Goal: Task Accomplishment & Management: Manage account settings

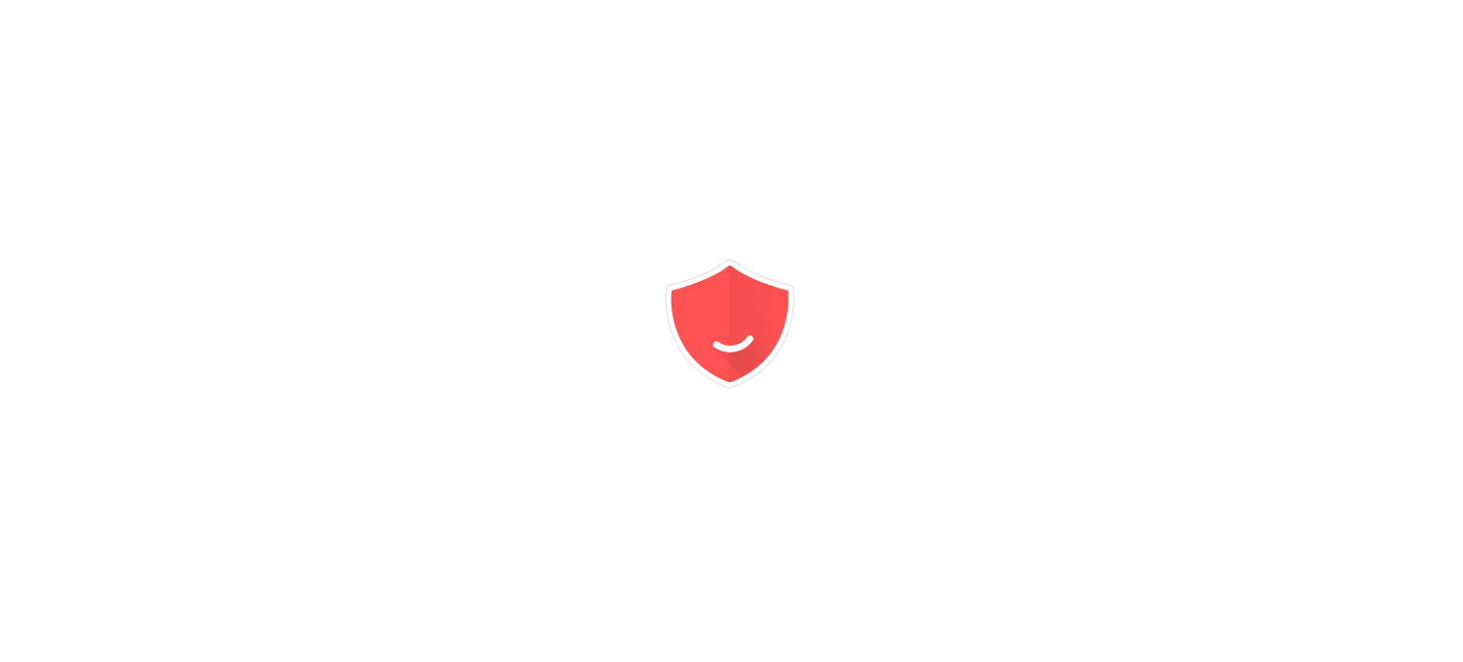
click at [847, 484] on icon "animation" at bounding box center [731, 331] width 343 height 343
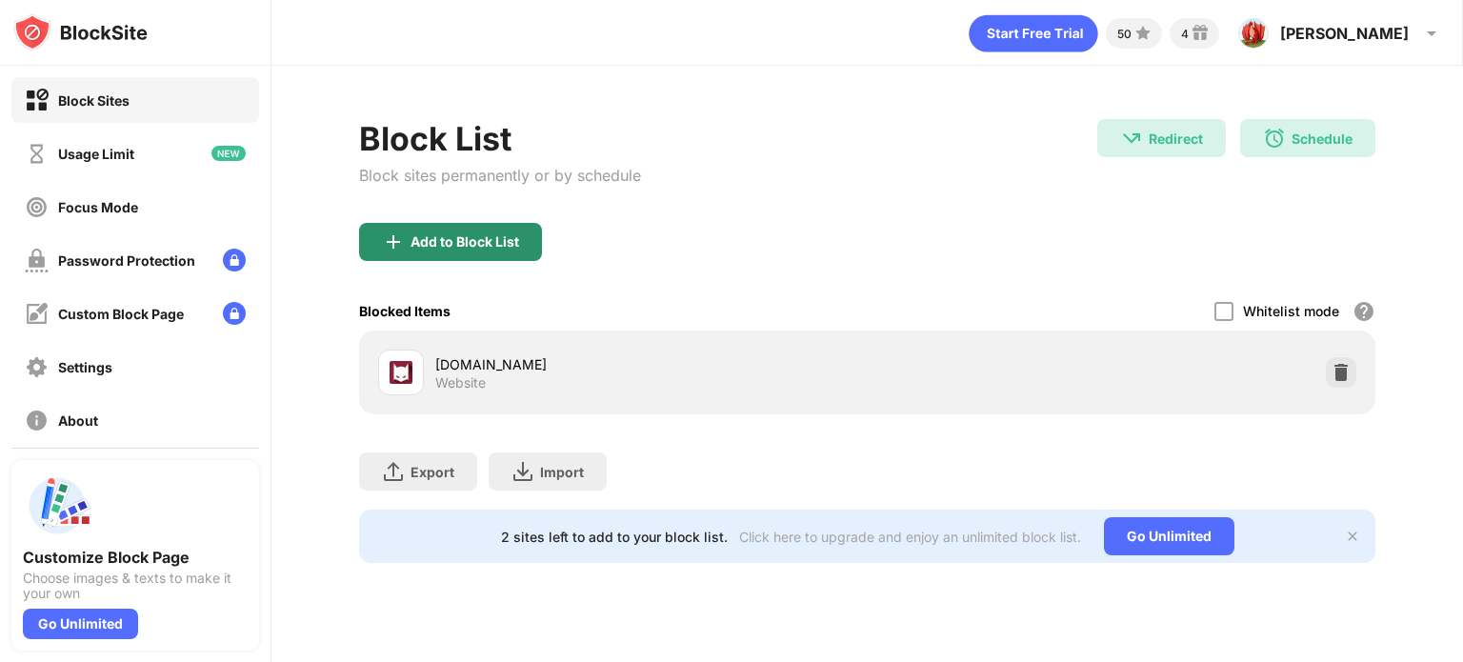
click at [484, 240] on div "Add to Block List" at bounding box center [464, 241] width 109 height 15
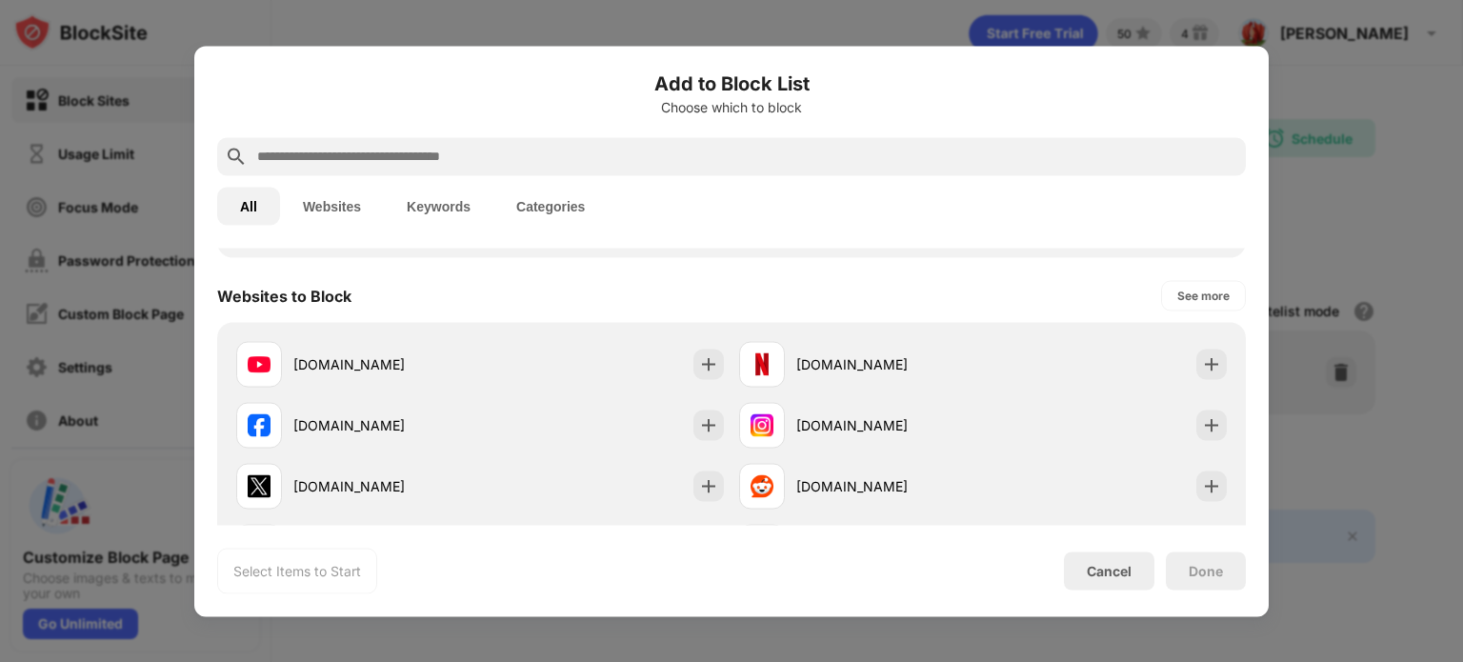
scroll to position [251, 0]
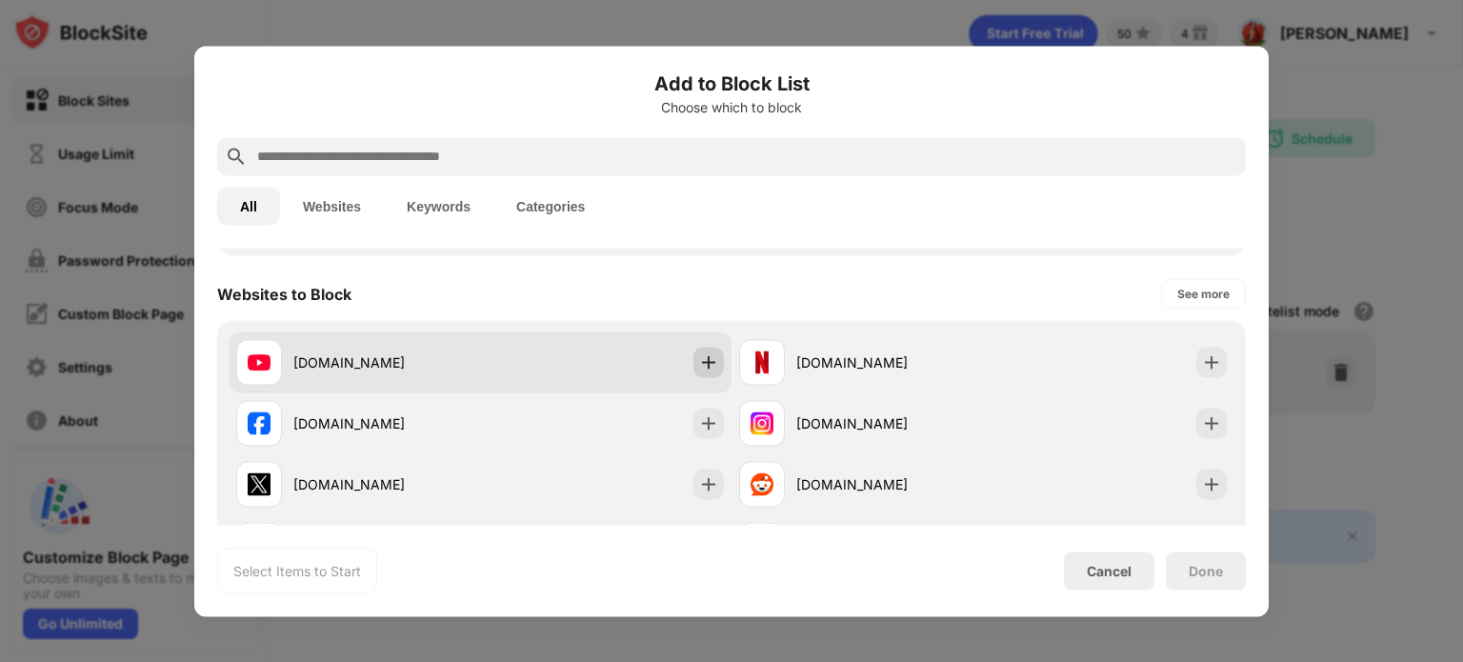
click at [704, 357] on img at bounding box center [708, 361] width 19 height 19
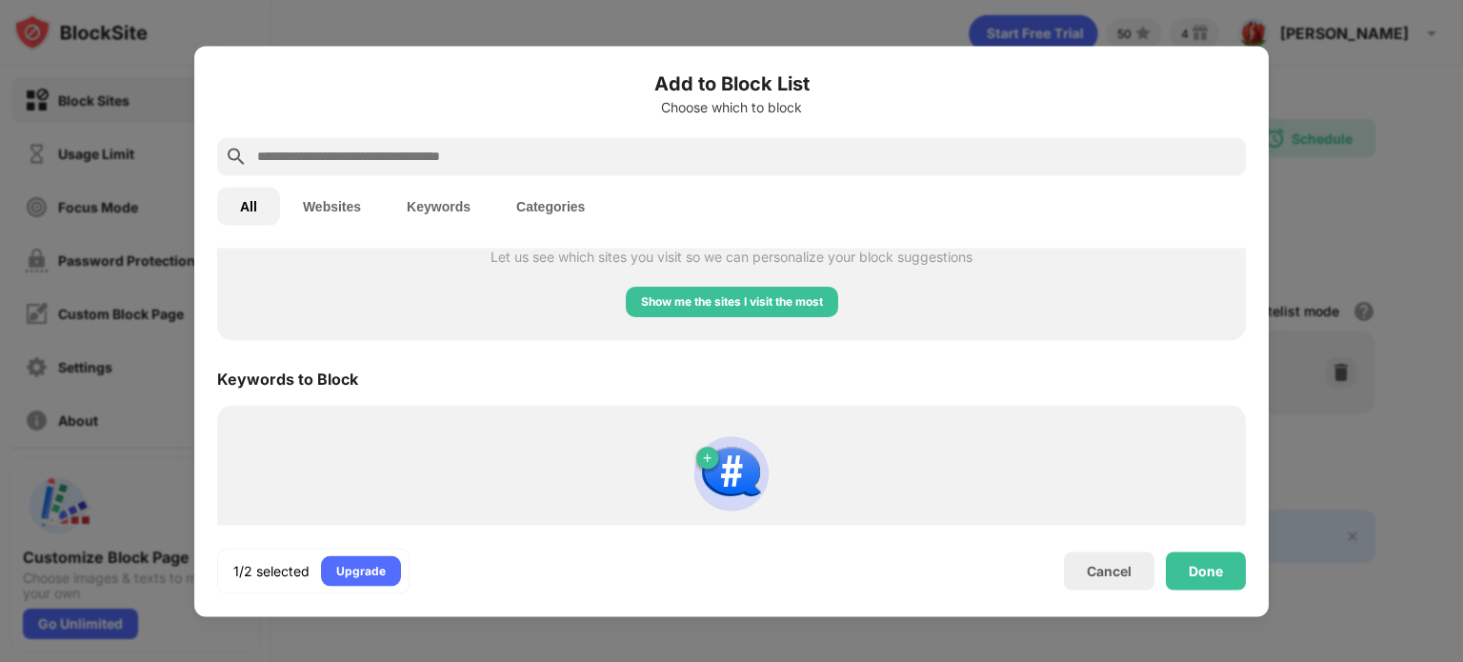
scroll to position [872, 0]
click at [687, 307] on div "Show me the sites I visit the most" at bounding box center [732, 300] width 182 height 19
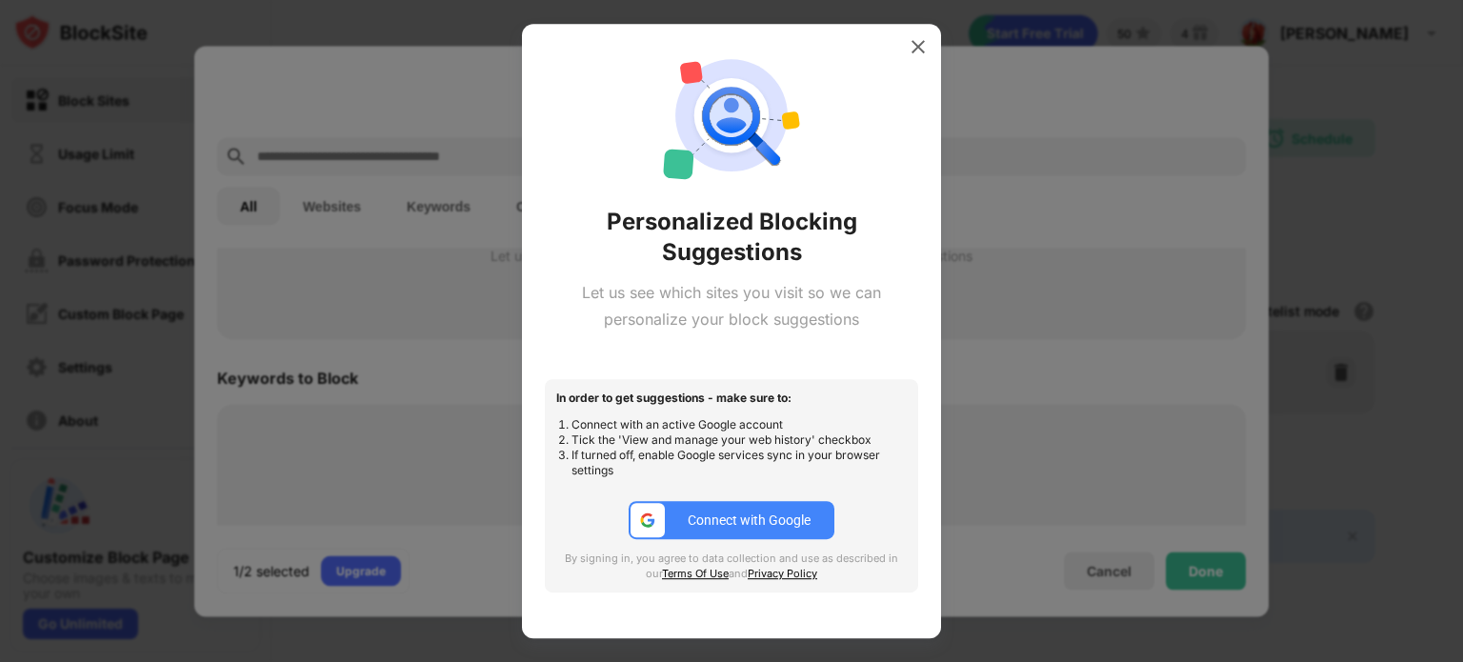
click at [634, 524] on div at bounding box center [647, 520] width 34 height 34
click at [897, 43] on div "Personalized Blocking Suggestions Let us see which sites you visit so we can pe…" at bounding box center [731, 331] width 419 height 615
click at [908, 49] on img at bounding box center [917, 46] width 19 height 19
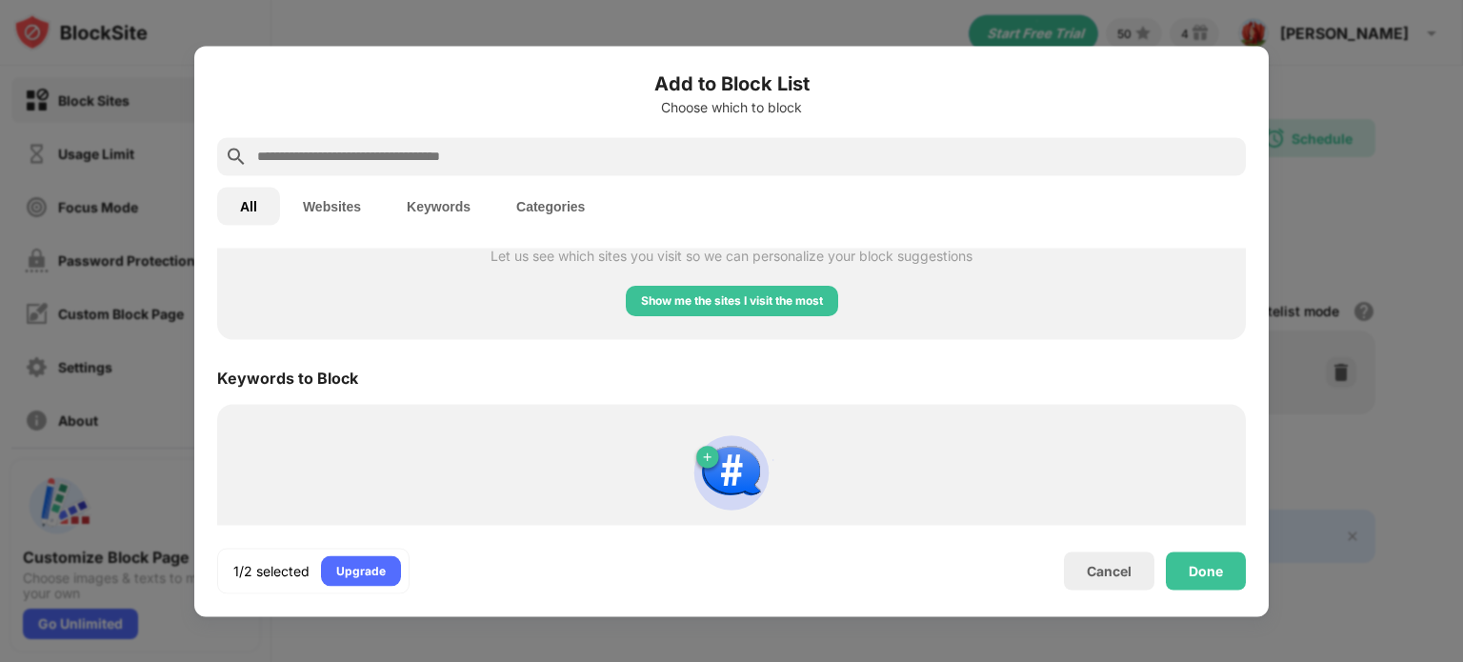
scroll to position [0, 0]
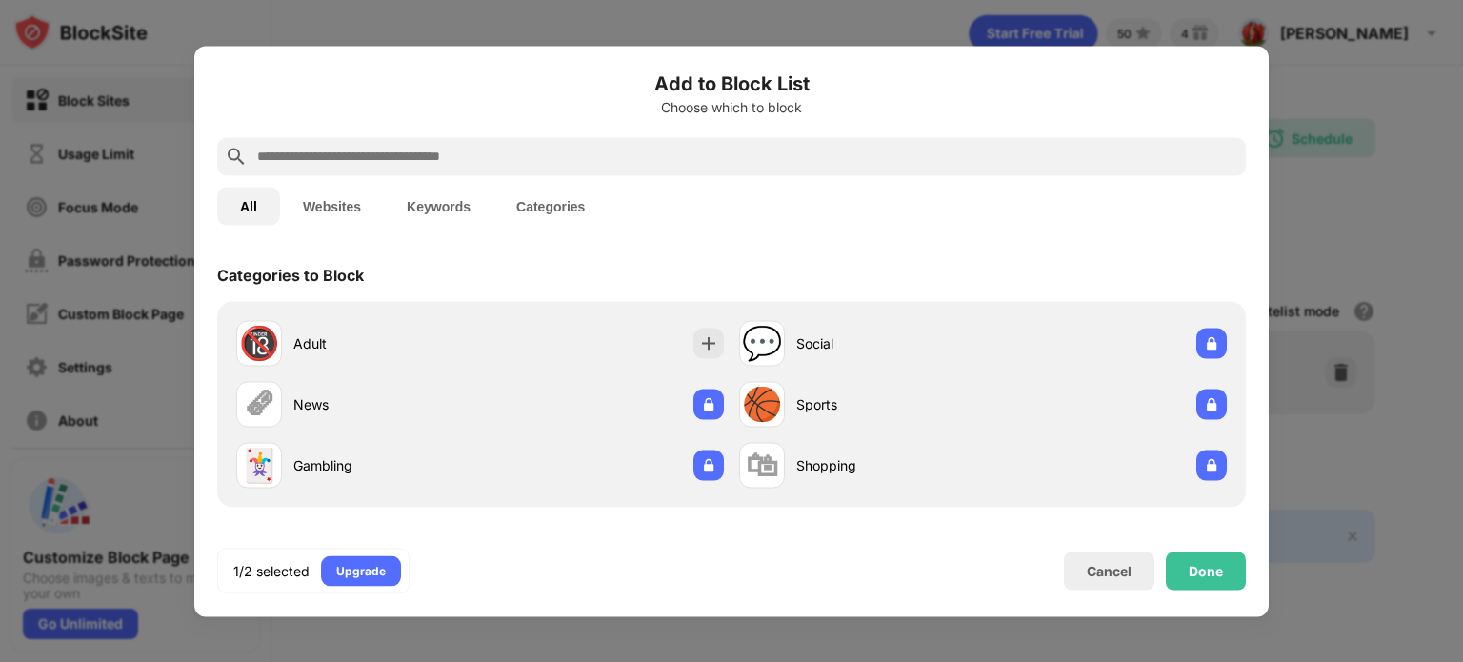
click at [412, 147] on input "text" at bounding box center [746, 156] width 983 height 23
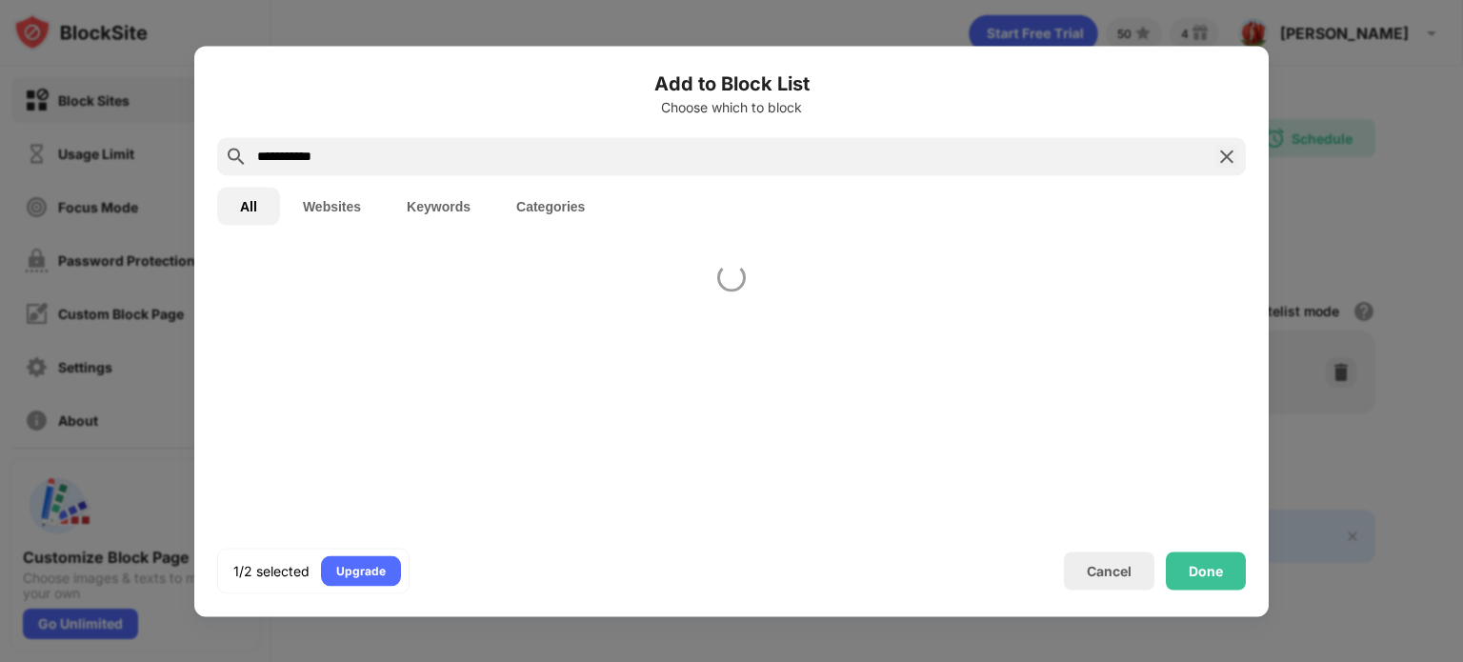
type input "**********"
click at [350, 261] on div at bounding box center [731, 386] width 1074 height 277
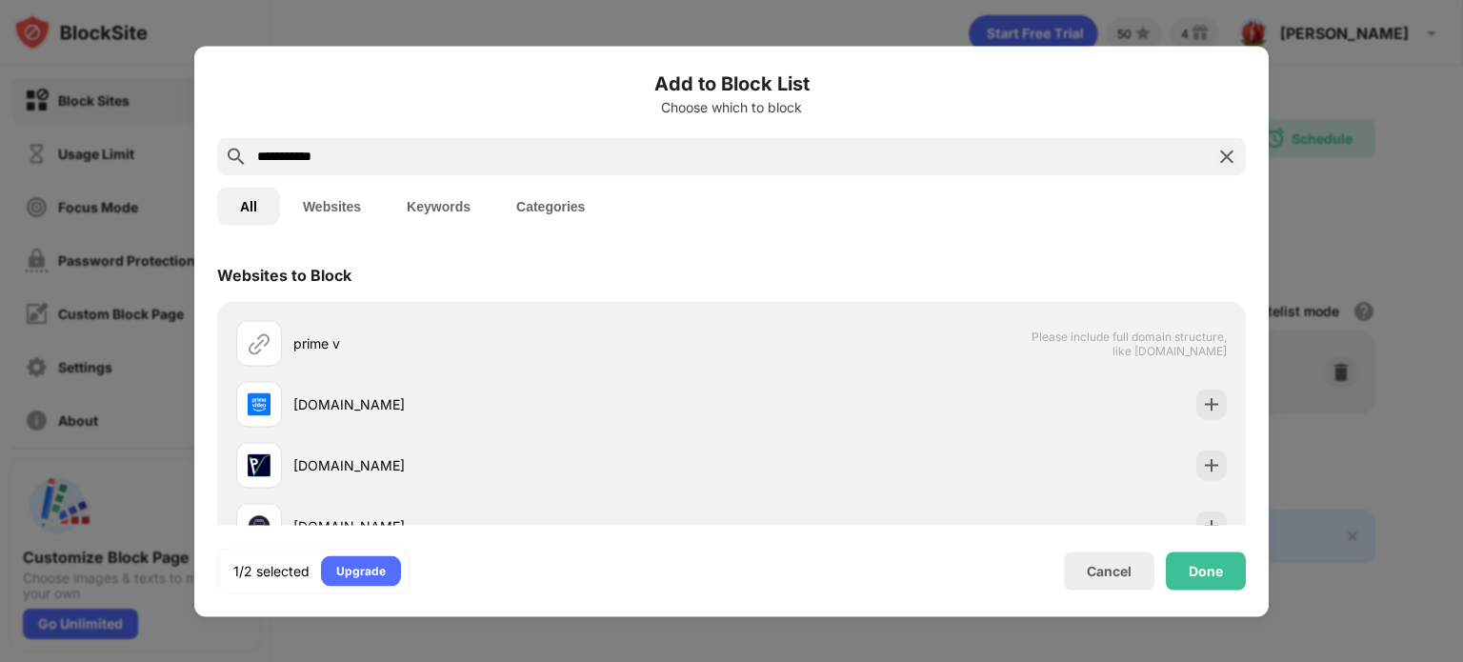
drag, startPoint x: 1211, startPoint y: 560, endPoint x: 1001, endPoint y: 285, distance: 346.4
click at [1001, 285] on div "**********" at bounding box center [731, 331] width 1028 height 525
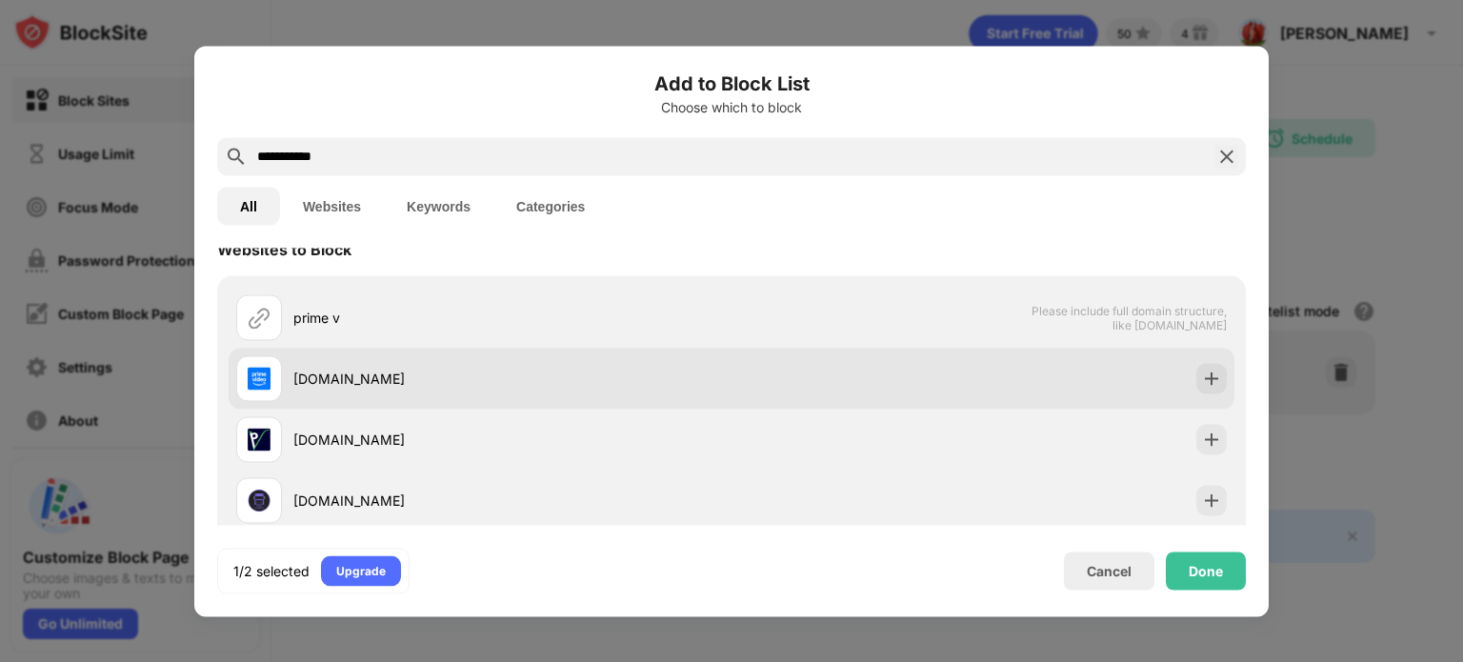
scroll to position [27, 0]
click at [1194, 392] on div "[DOMAIN_NAME]" at bounding box center [731, 377] width 1005 height 61
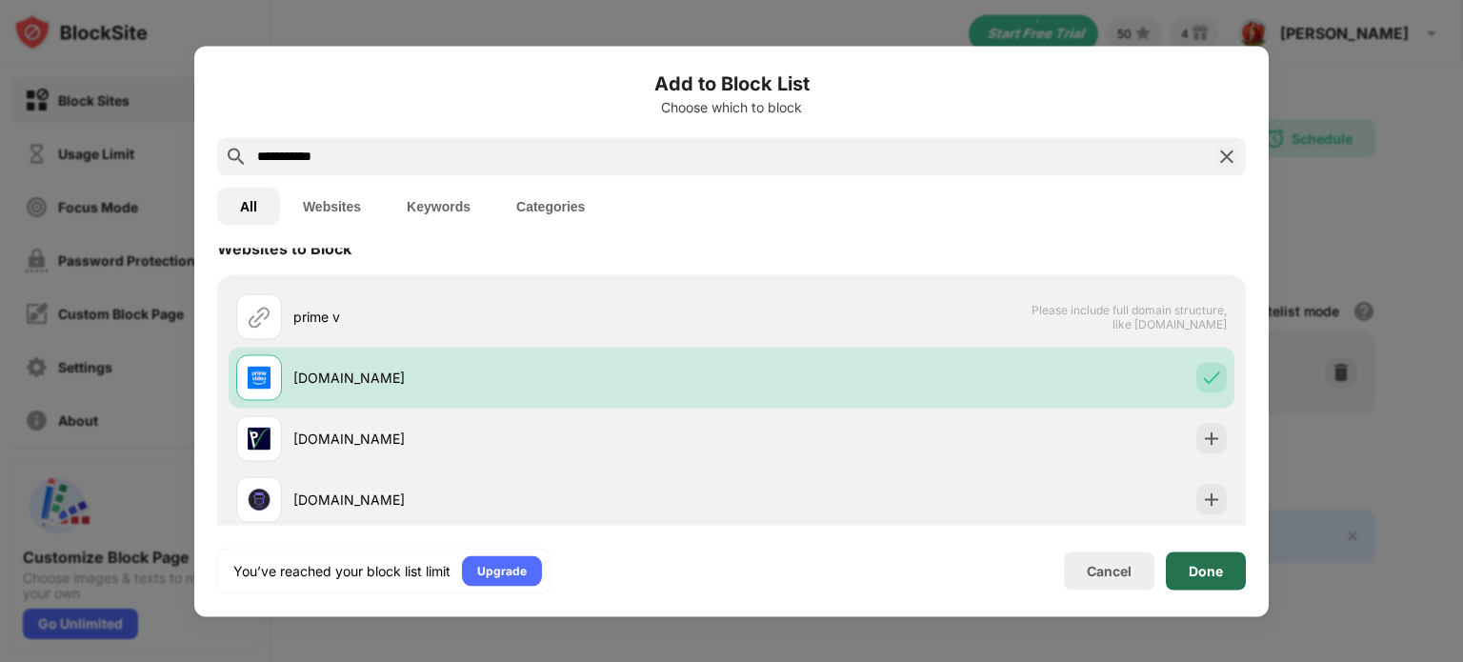
click at [1223, 572] on div "Done" at bounding box center [1205, 570] width 80 height 38
